Goal: Information Seeking & Learning: Find specific page/section

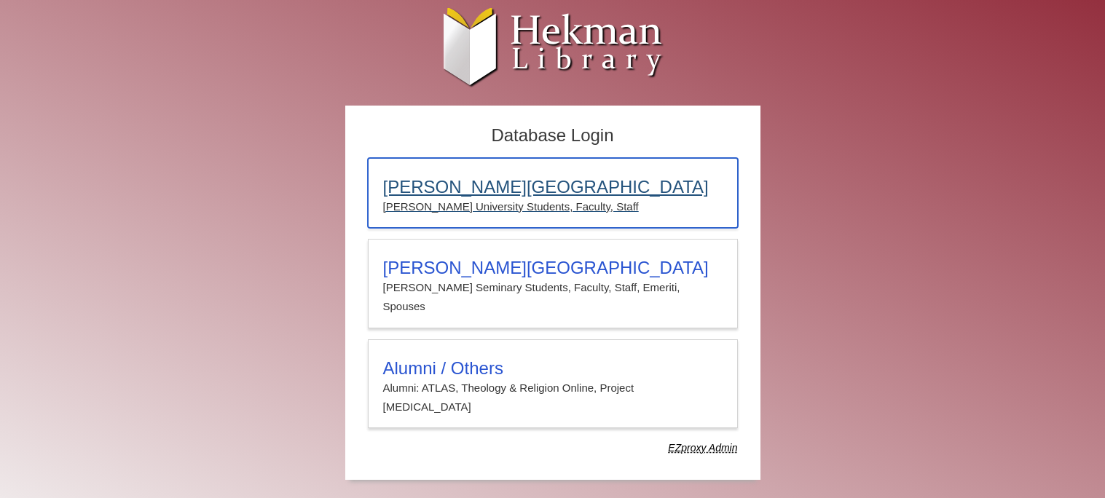
click at [473, 195] on h3 "Calvin University" at bounding box center [552, 187] width 339 height 20
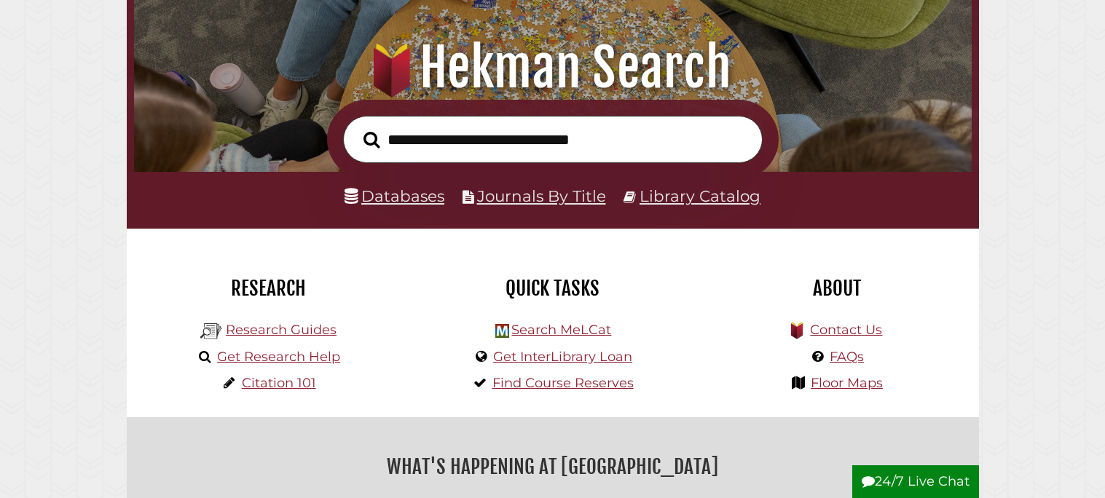
scroll to position [159, 0]
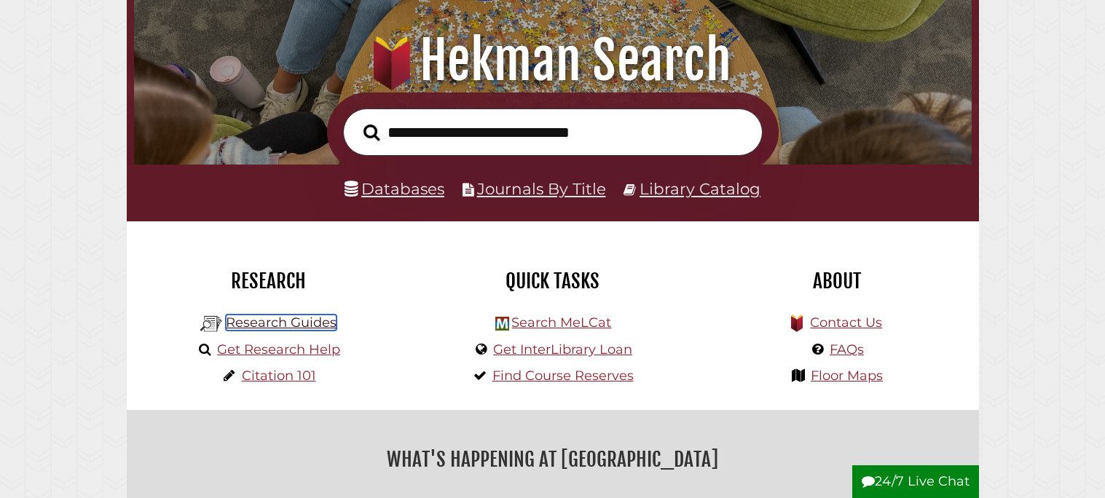
click at [261, 326] on link "Research Guides" at bounding box center [281, 323] width 111 height 16
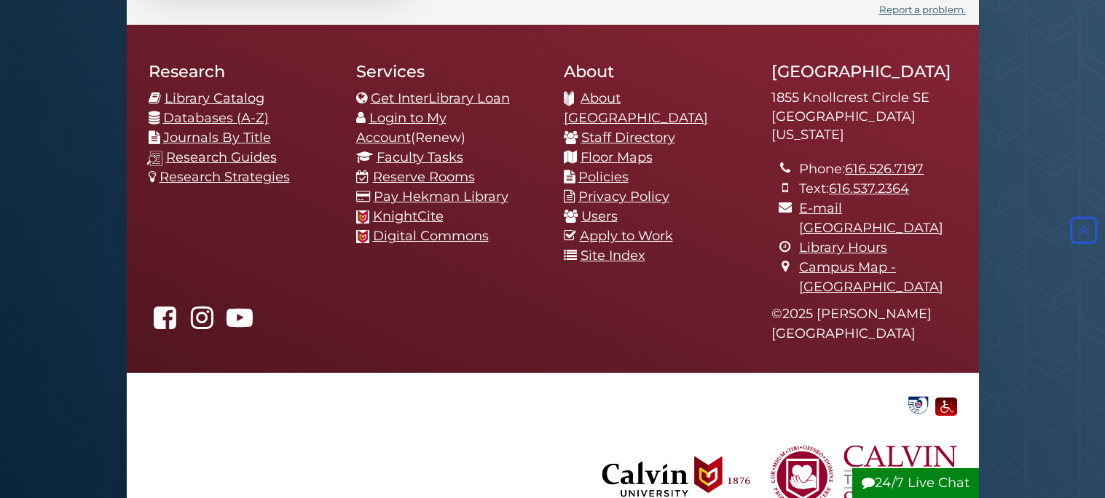
scroll to position [1372, 0]
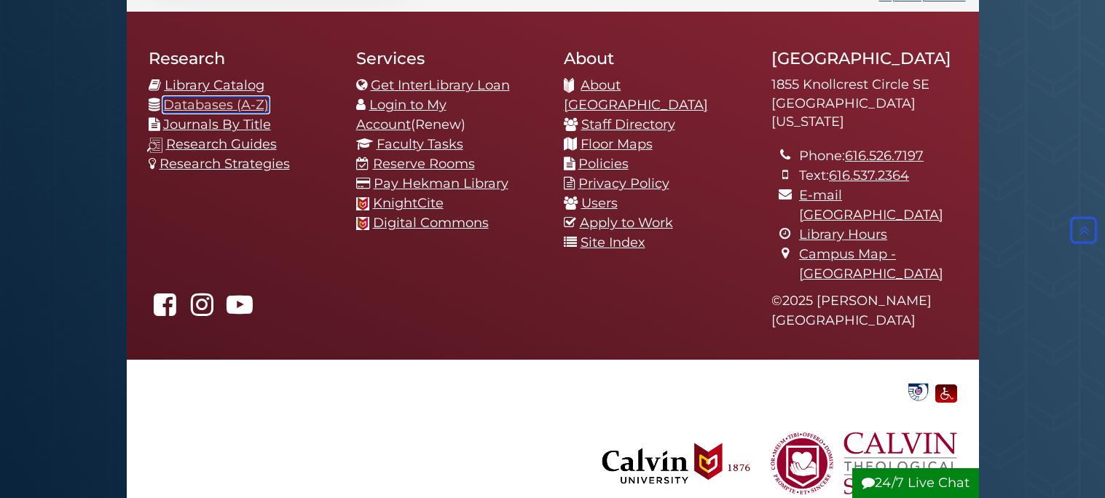
click at [245, 104] on link "Databases (A-Z)" at bounding box center [216, 105] width 106 height 16
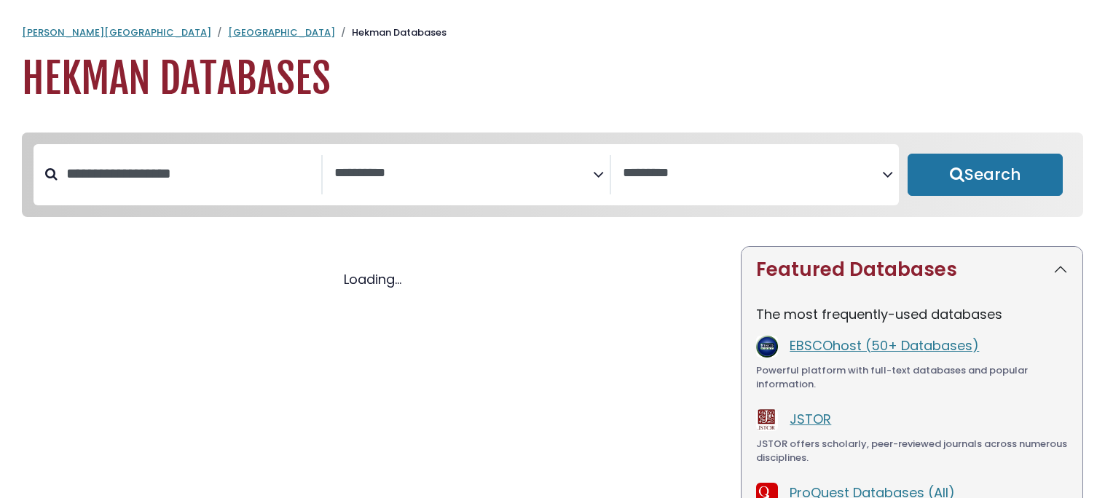
select select "Database Subject Filter"
select select "Database Vendors Filter"
select select "Database Subject Filter"
select select "Database Vendors Filter"
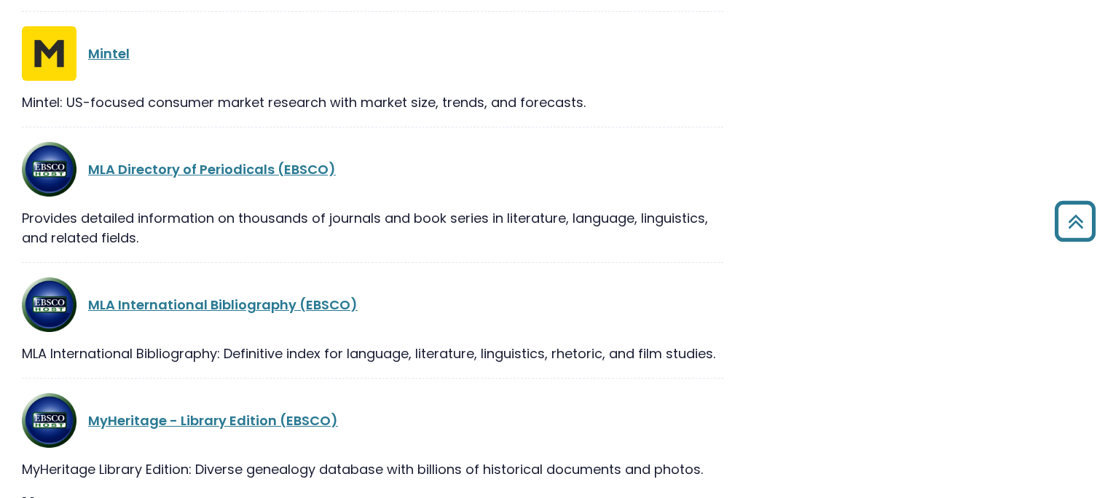
scroll to position [19641, 0]
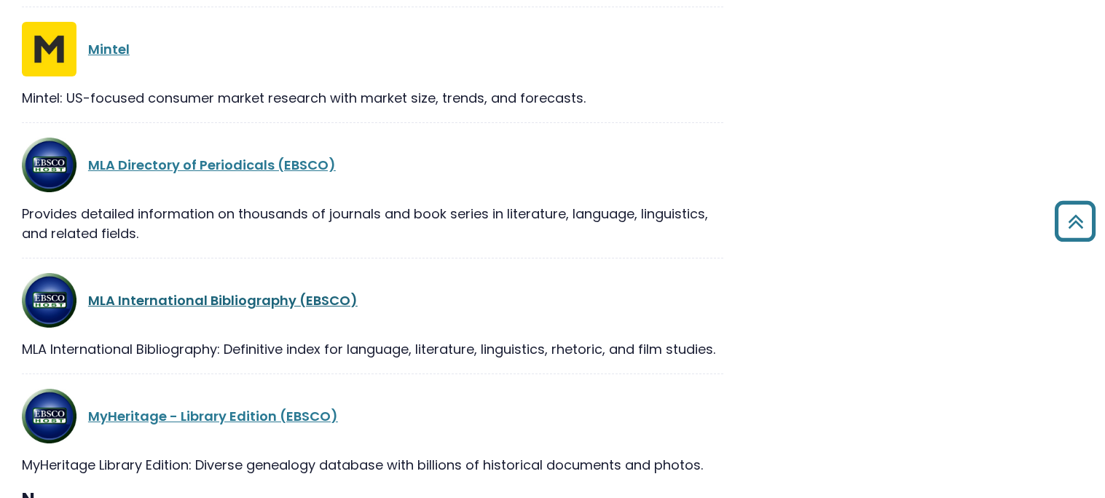
click at [328, 291] on link "MLA International Bibliography (EBSCO)" at bounding box center [222, 300] width 269 height 18
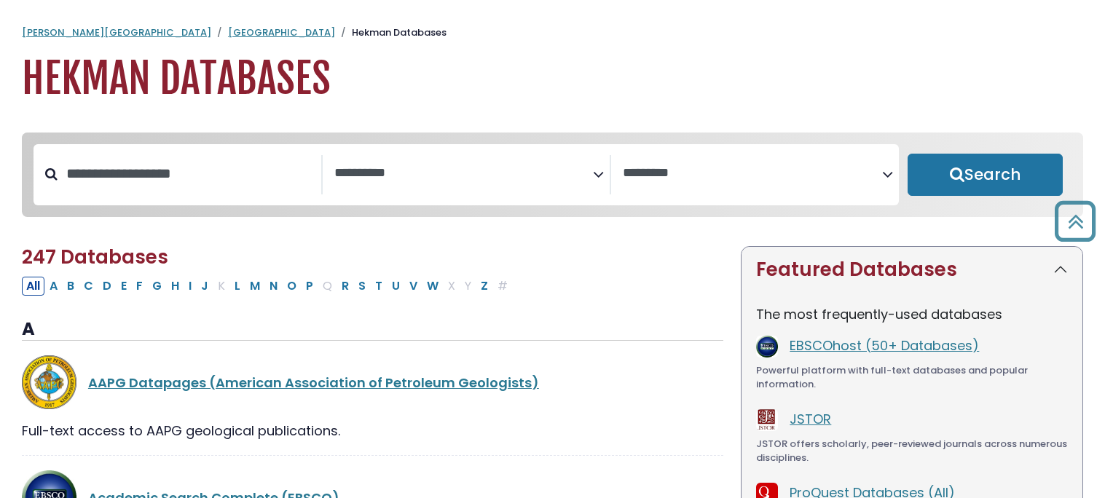
select select "Database Subject Filter"
select select "Database Vendors Filter"
click at [228, 28] on link "[GEOGRAPHIC_DATA]" at bounding box center [281, 32] width 107 height 14
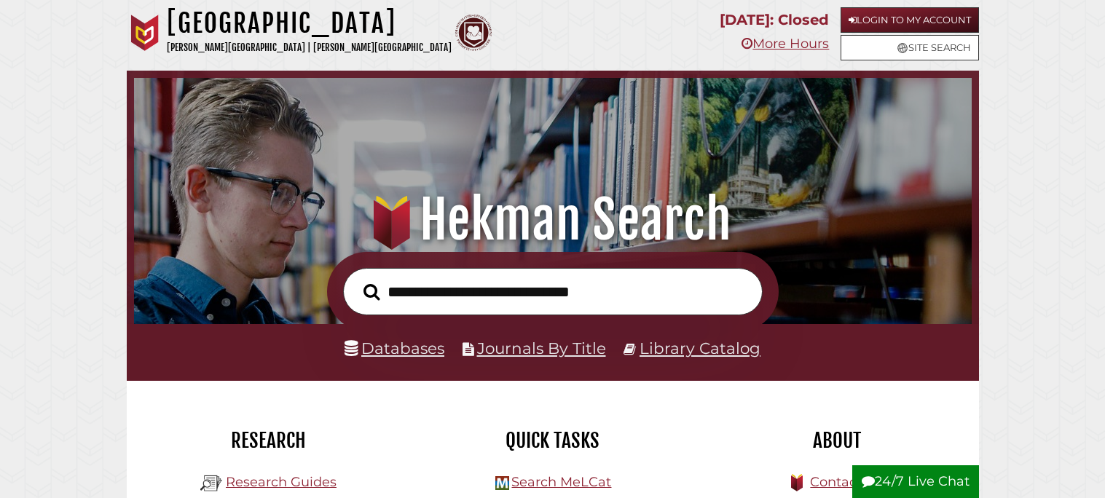
scroll to position [276, 830]
type input "**********"
click at [356, 280] on button "Search" at bounding box center [371, 292] width 31 height 25
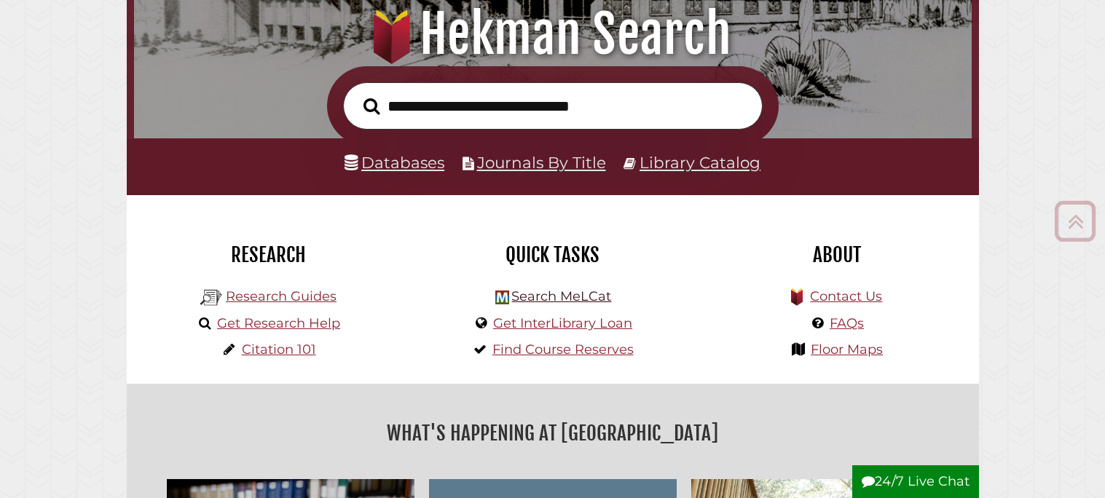
scroll to position [276, 830]
click at [547, 301] on link "Search MeLCat" at bounding box center [561, 296] width 100 height 16
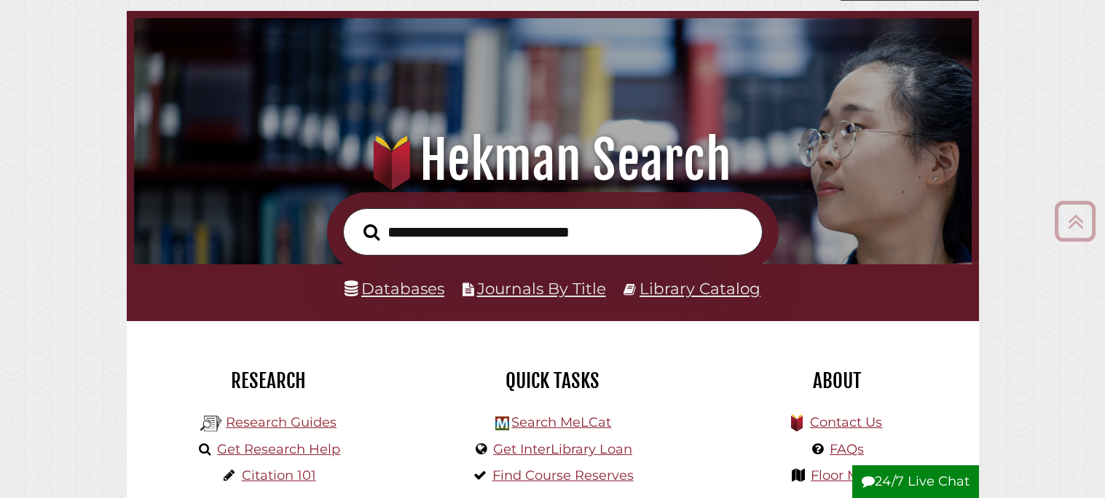
scroll to position [58, 0]
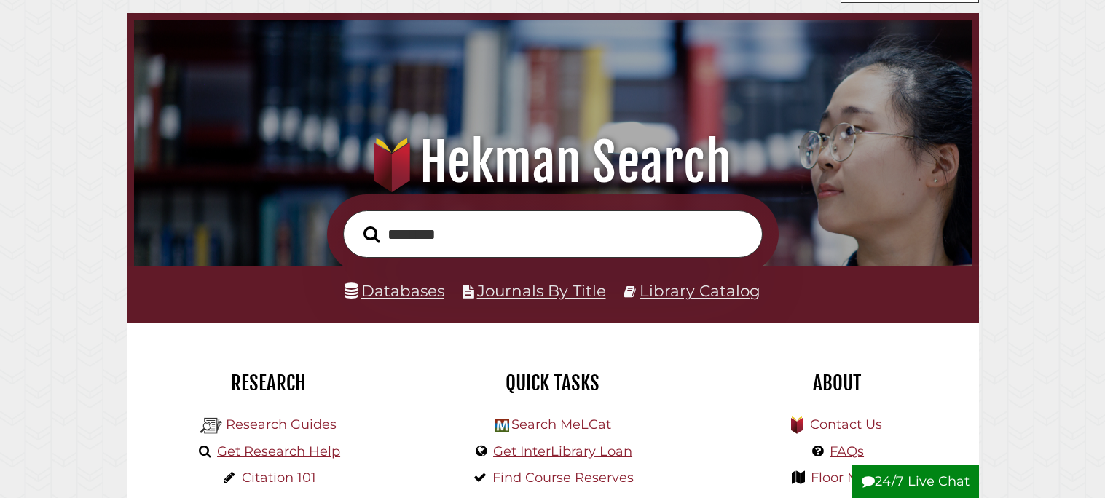
type input "*********"
type input "**********"
click at [356, 222] on button "Search" at bounding box center [371, 234] width 31 height 25
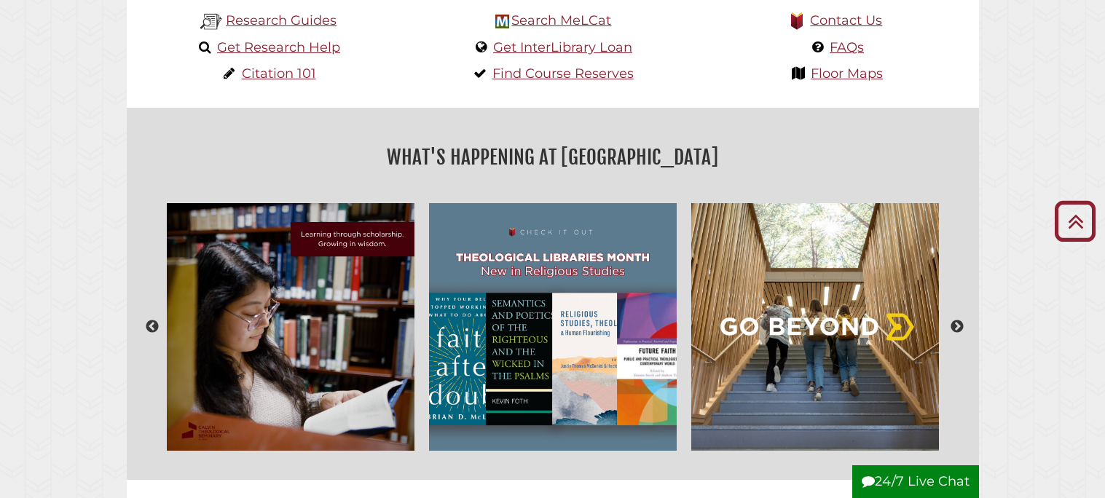
scroll to position [461, 0]
click at [305, 25] on link "Research Guides" at bounding box center [281, 21] width 111 height 16
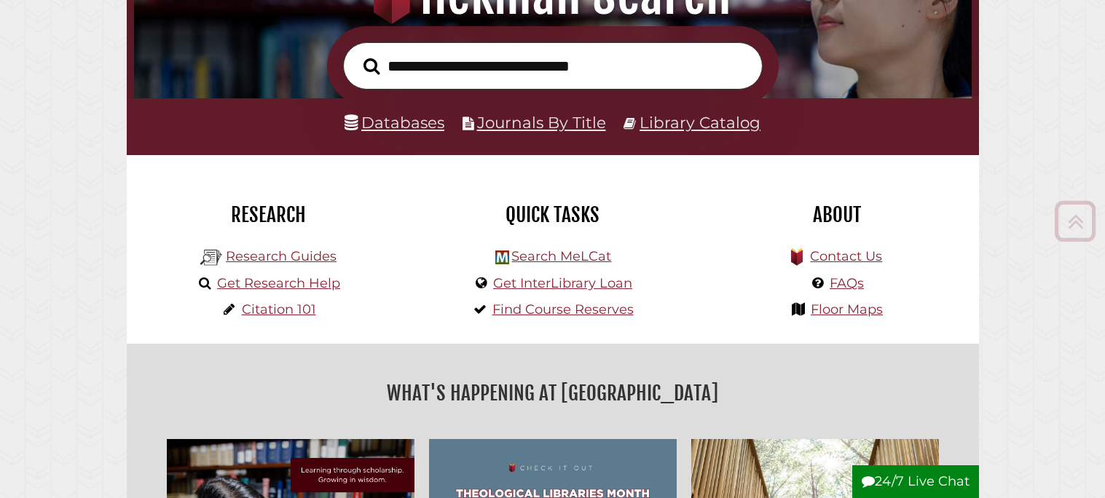
scroll to position [235, 0]
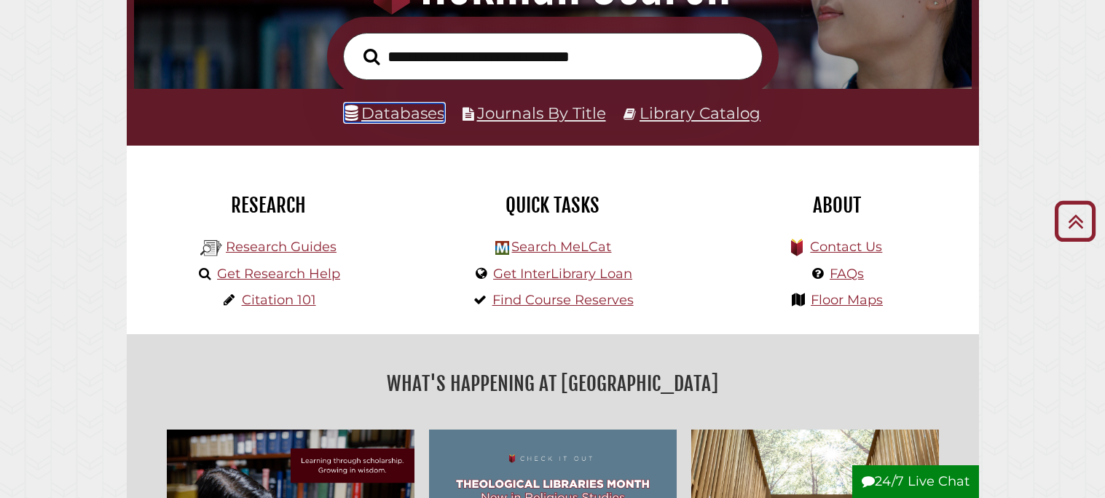
click at [409, 121] on link "Databases" at bounding box center [394, 112] width 100 height 19
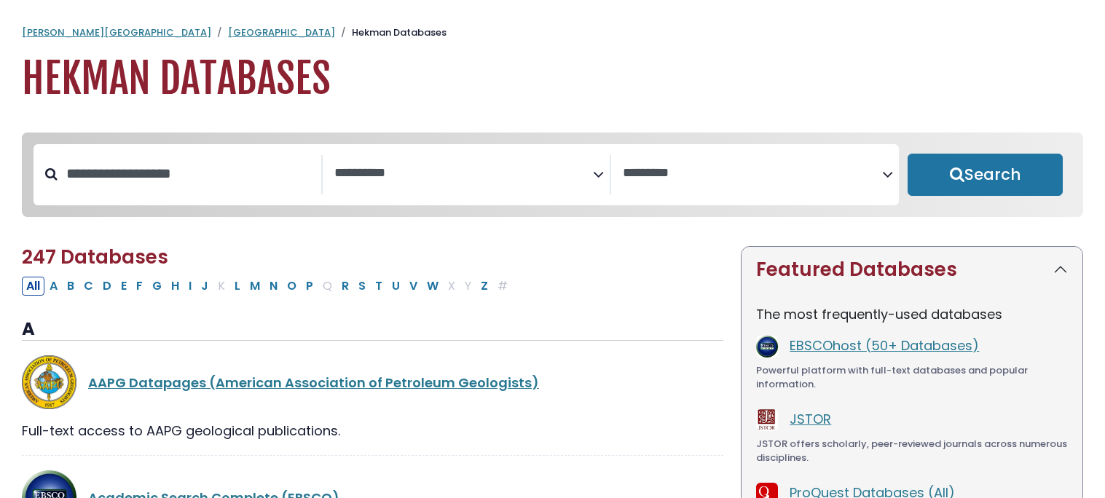
select select "Database Subject Filter"
select select "Database Vendors Filter"
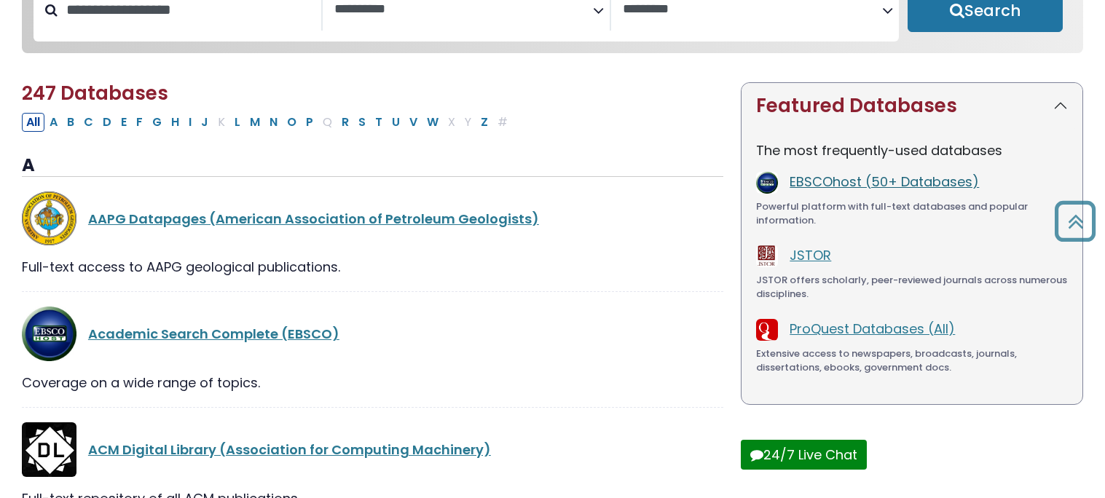
scroll to position [164, 0]
click at [258, 123] on button "M" at bounding box center [254, 122] width 19 height 19
select select "Database Subject Filter"
select select "Database Vendors Filter"
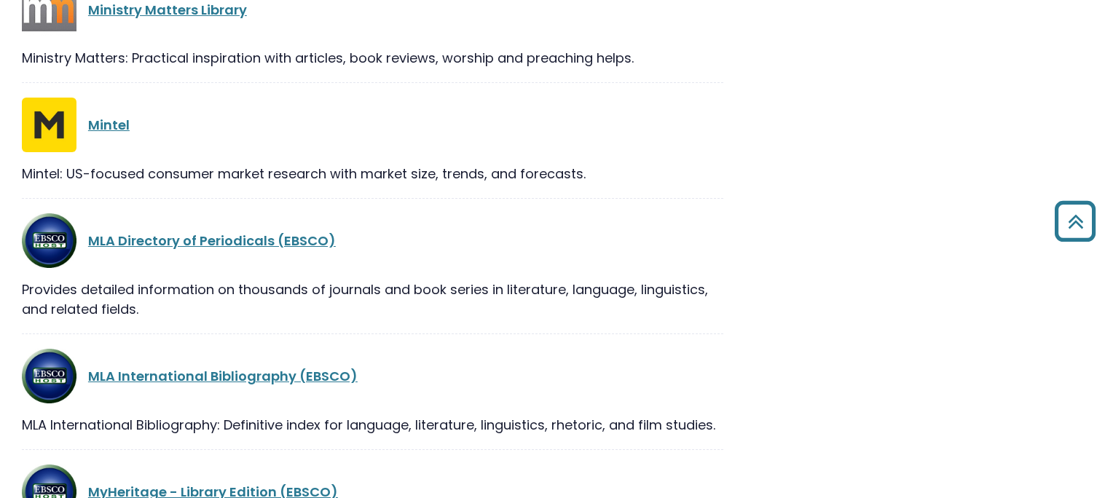
scroll to position [1438, 0]
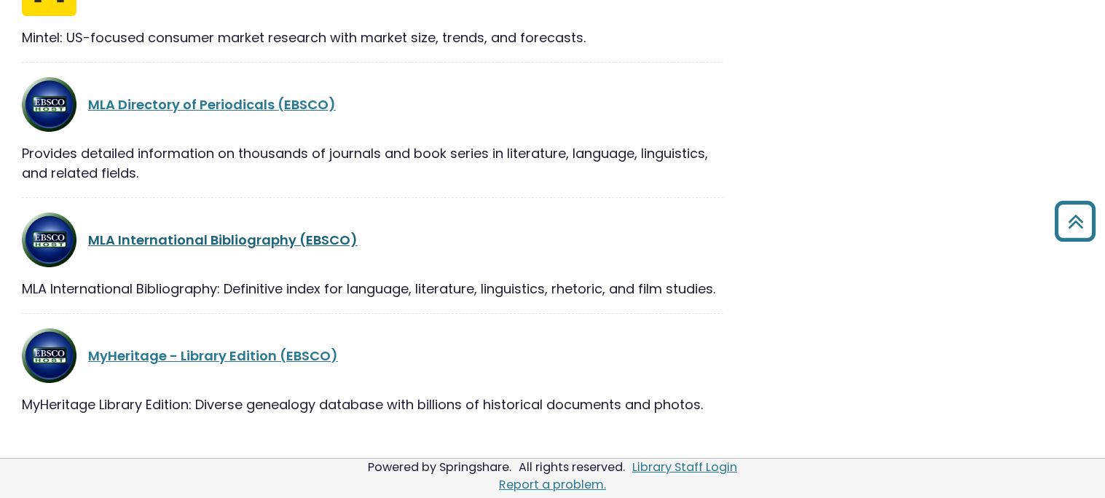
click at [237, 232] on link "MLA International Bibliography (EBSCO)" at bounding box center [222, 240] width 269 height 18
